Goal: Task Accomplishment & Management: Manage account settings

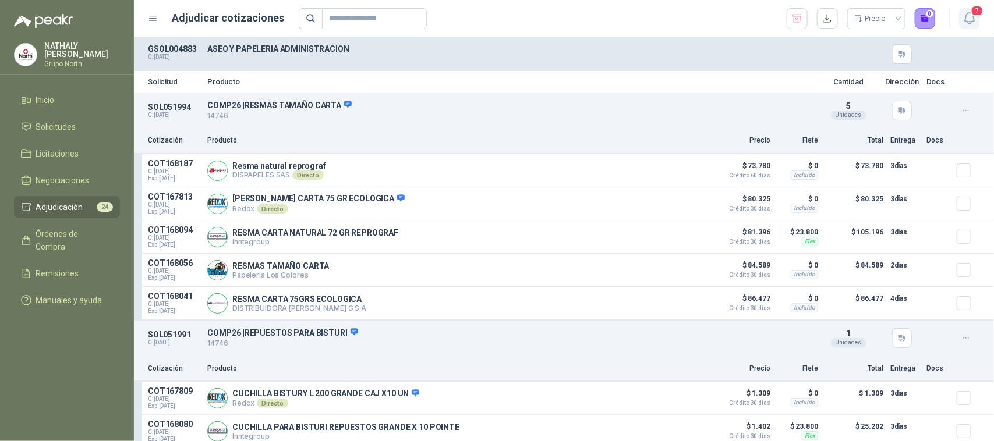
click at [973, 19] on icon "button" at bounding box center [970, 18] width 15 height 15
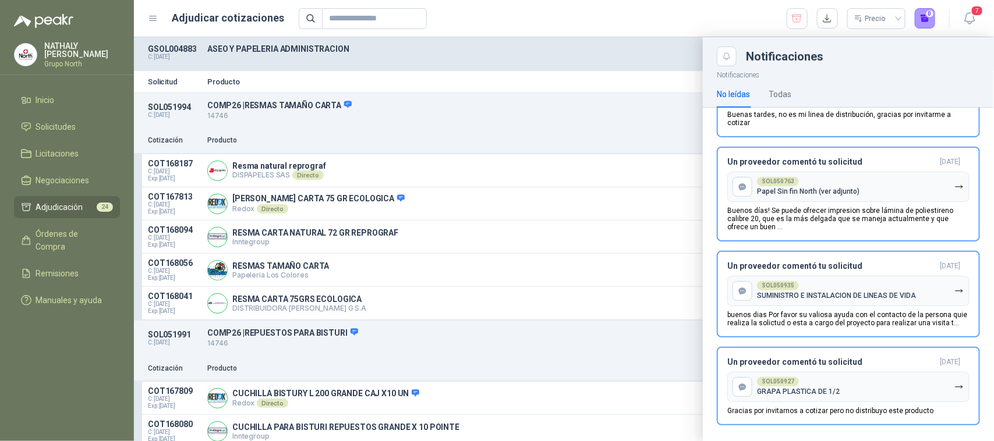
scroll to position [307, 0]
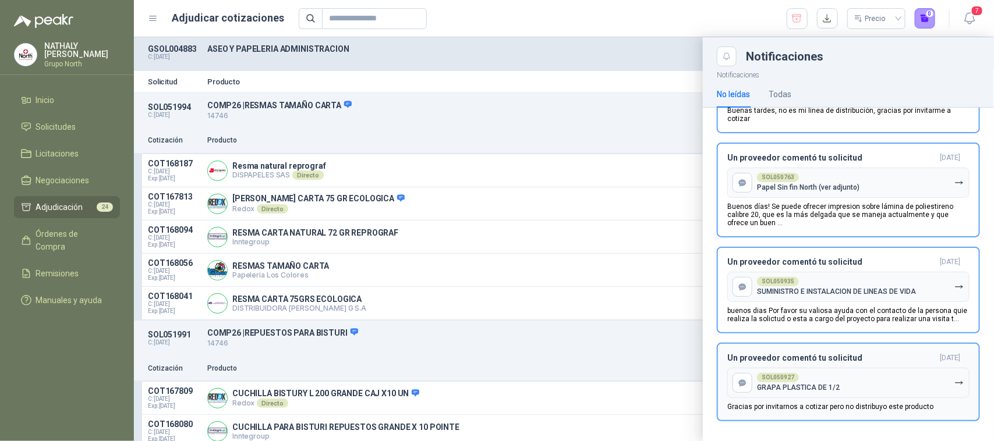
click at [842, 360] on div "Un proveedor comentó tu solicitud [DATE] SOL050927 GRAPA PLASTICA DE 1/2 Gracia…" at bounding box center [848, 382] width 242 height 58
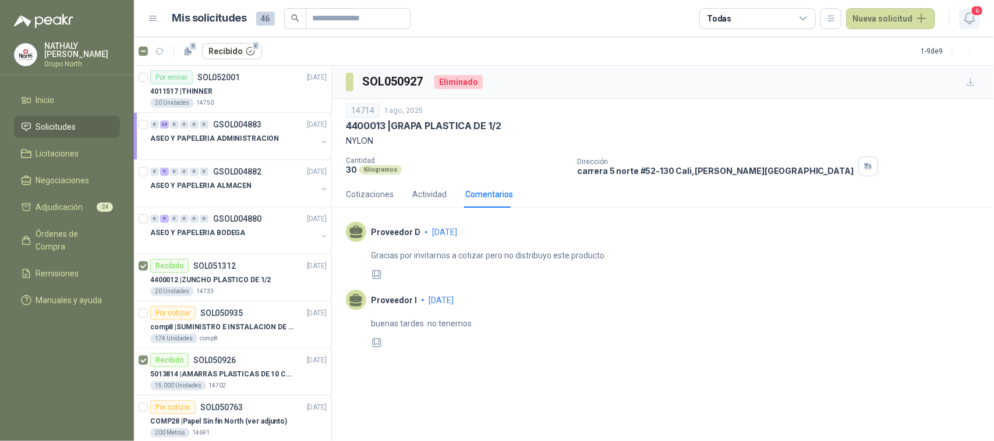
scroll to position [1, 0]
click at [976, 15] on span "6" at bounding box center [977, 10] width 13 height 11
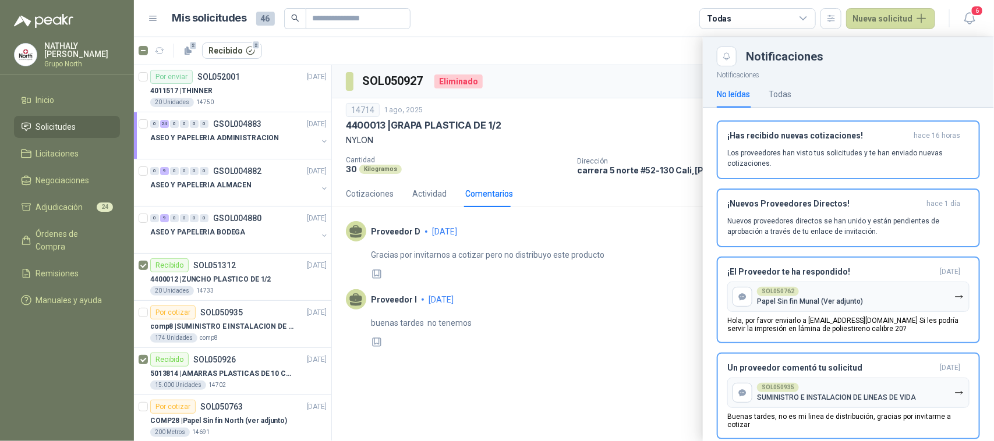
scroll to position [0, 0]
click at [971, 21] on icon "button" at bounding box center [969, 18] width 10 height 11
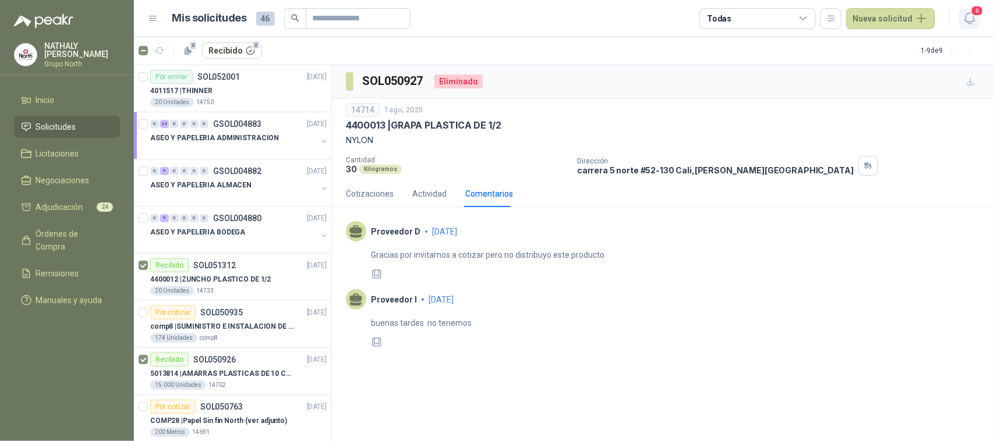
click at [970, 22] on icon "button" at bounding box center [969, 18] width 10 height 11
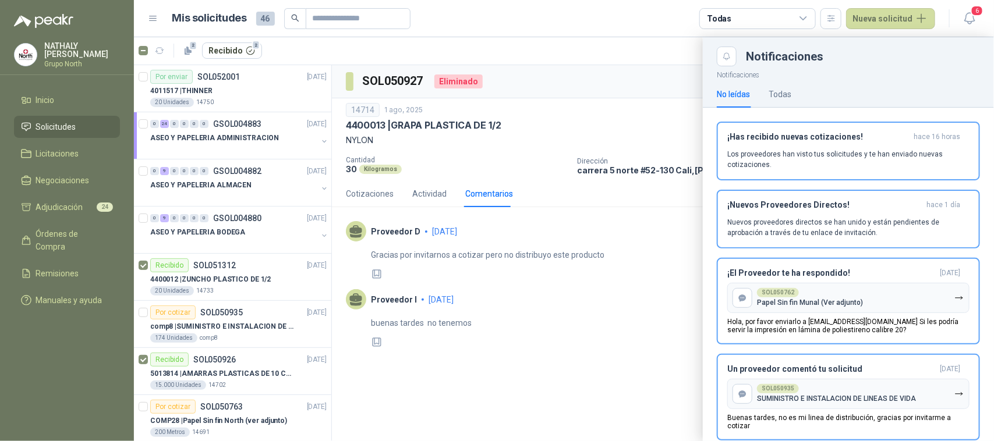
click at [208, 150] on div at bounding box center [564, 239] width 860 height 404
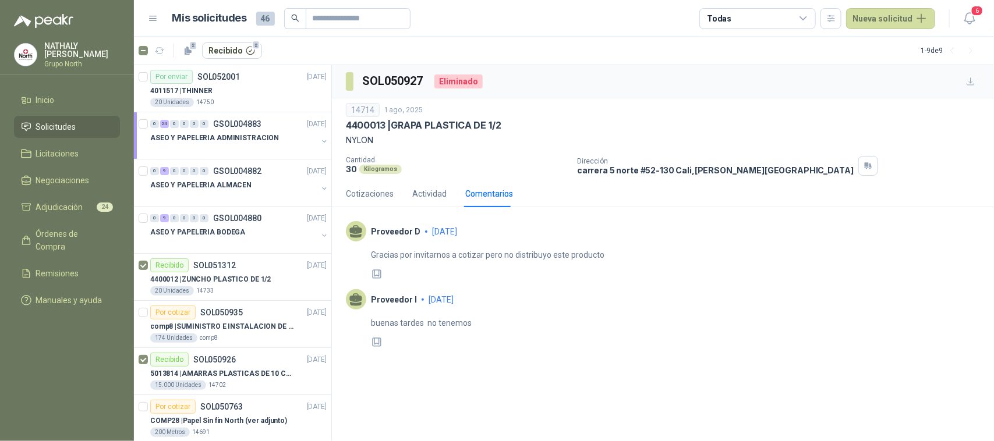
click at [208, 142] on p "ASEO Y PAPELERIA ADMINISTRACION" at bounding box center [214, 138] width 129 height 11
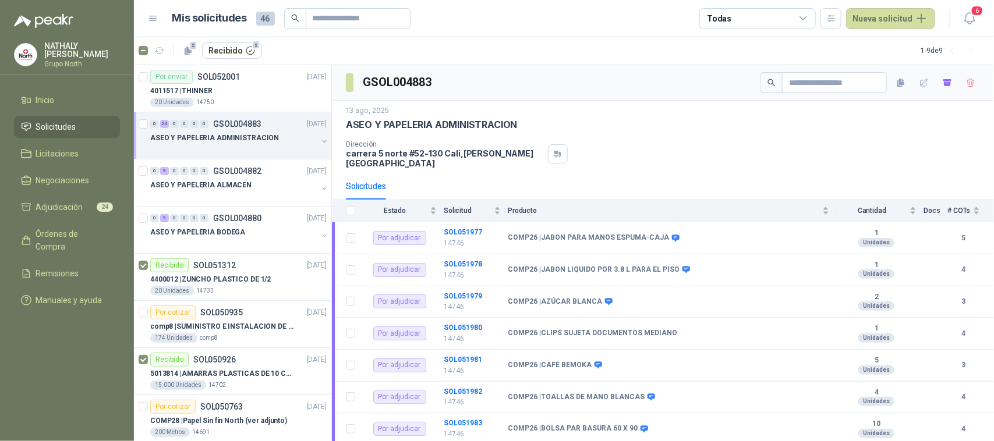
click at [188, 138] on p "ASEO Y PAPELERIA ADMINISTRACION" at bounding box center [214, 138] width 129 height 11
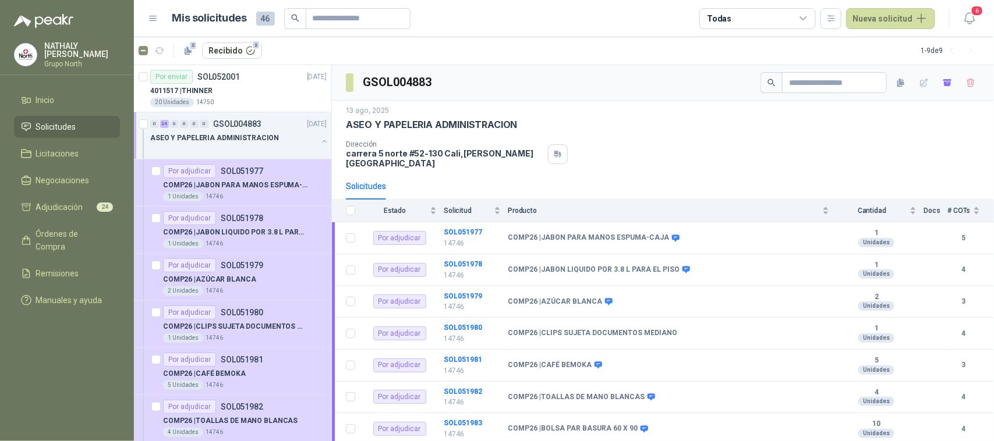
click at [188, 138] on p "ASEO Y PAPELERIA ADMINISTRACION" at bounding box center [214, 138] width 129 height 11
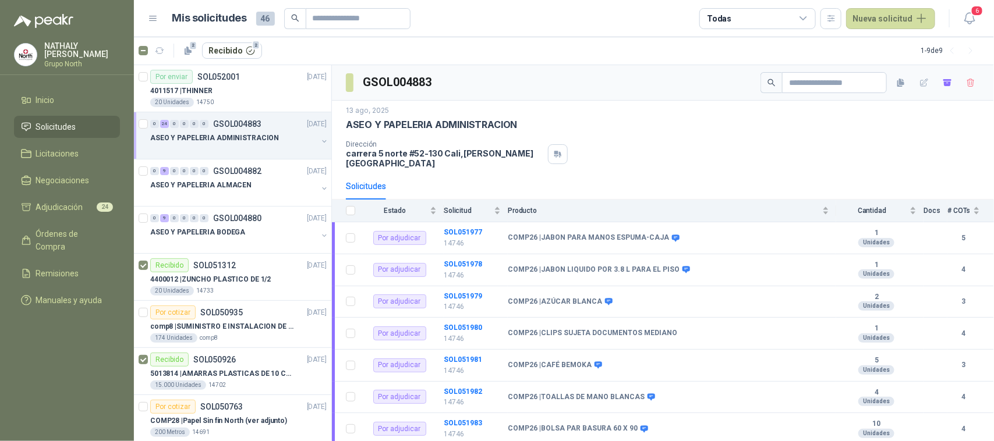
click at [320, 139] on button "button" at bounding box center [324, 141] width 9 height 9
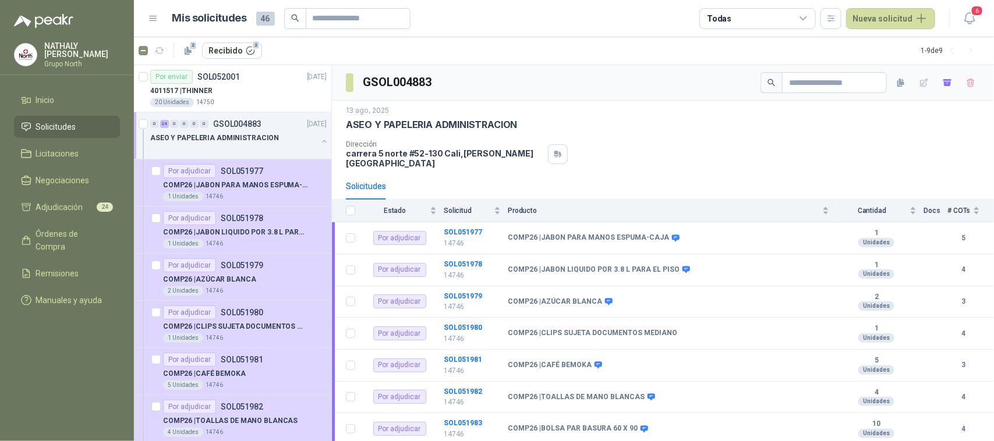
click at [320, 139] on button "button" at bounding box center [324, 141] width 9 height 9
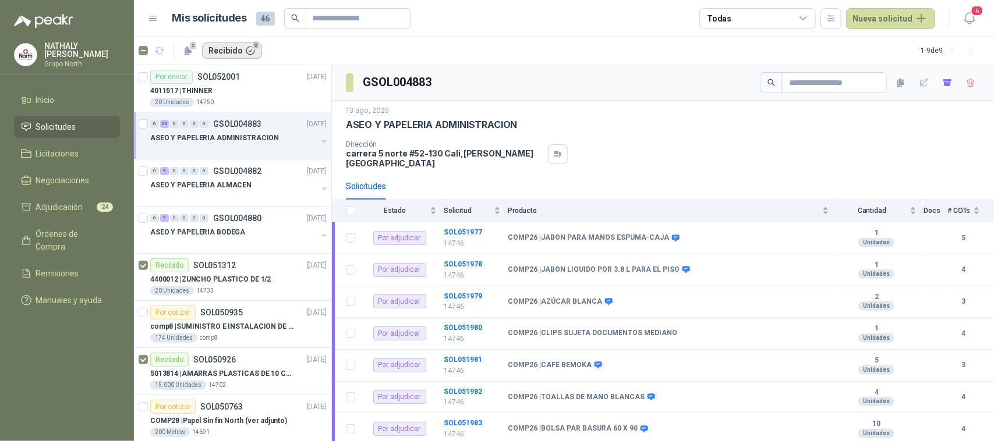
click at [233, 51] on button "Recibido 2" at bounding box center [232, 51] width 60 height 16
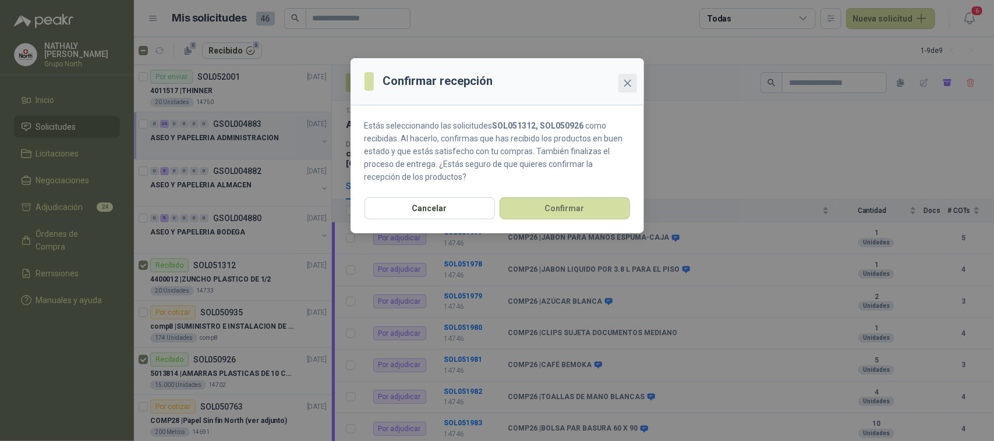
click at [628, 86] on icon "close" at bounding box center [627, 83] width 9 height 9
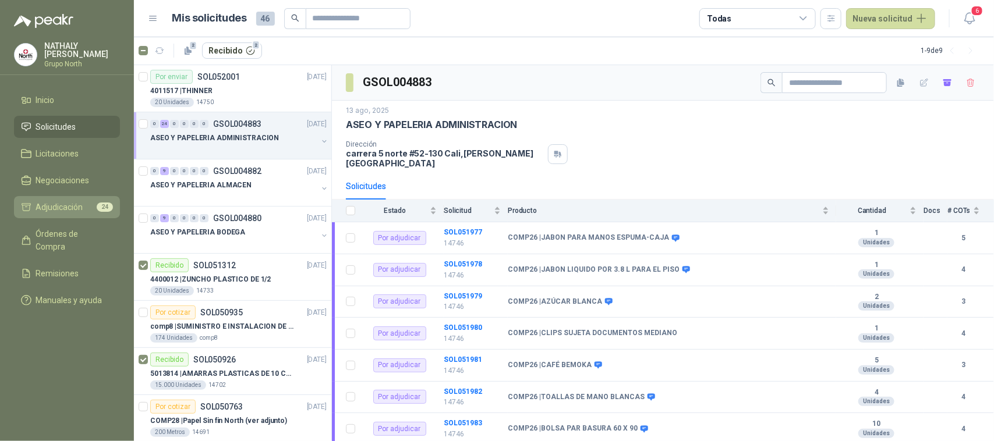
click at [69, 202] on span "Adjudicación" at bounding box center [59, 207] width 47 height 13
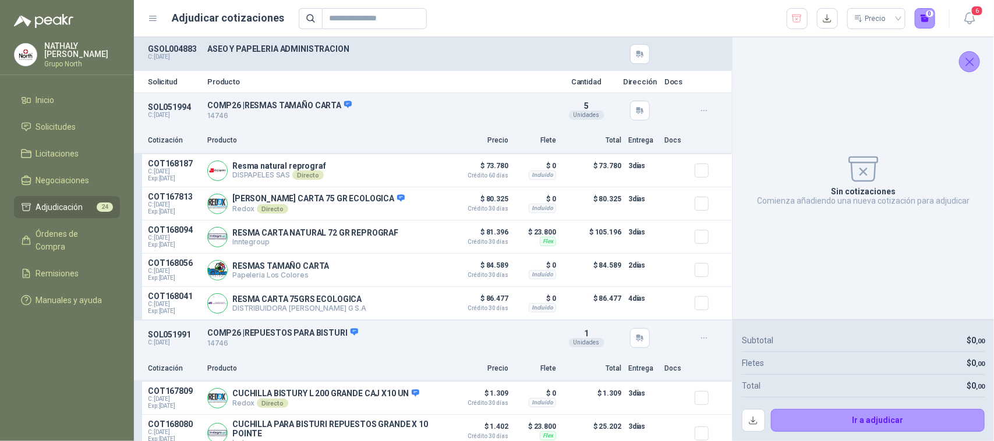
click at [976, 62] on icon "Cerrar" at bounding box center [970, 62] width 15 height 15
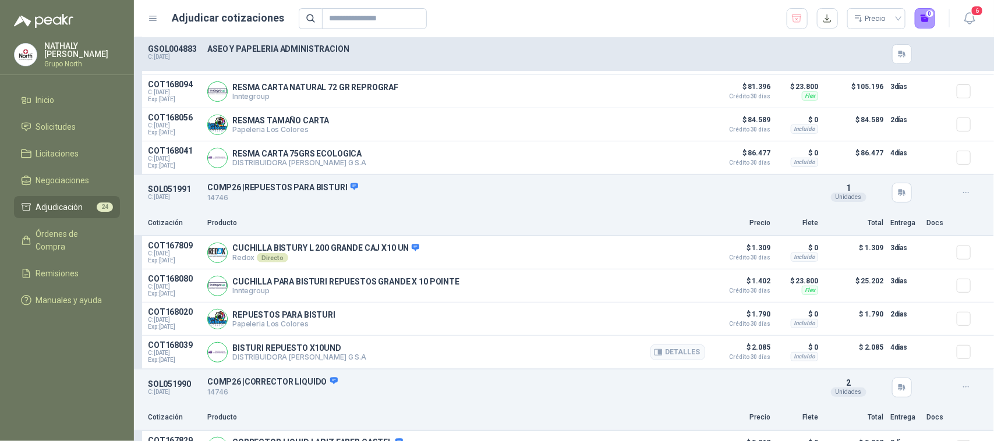
scroll to position [73, 0]
